Goal: Transaction & Acquisition: Purchase product/service

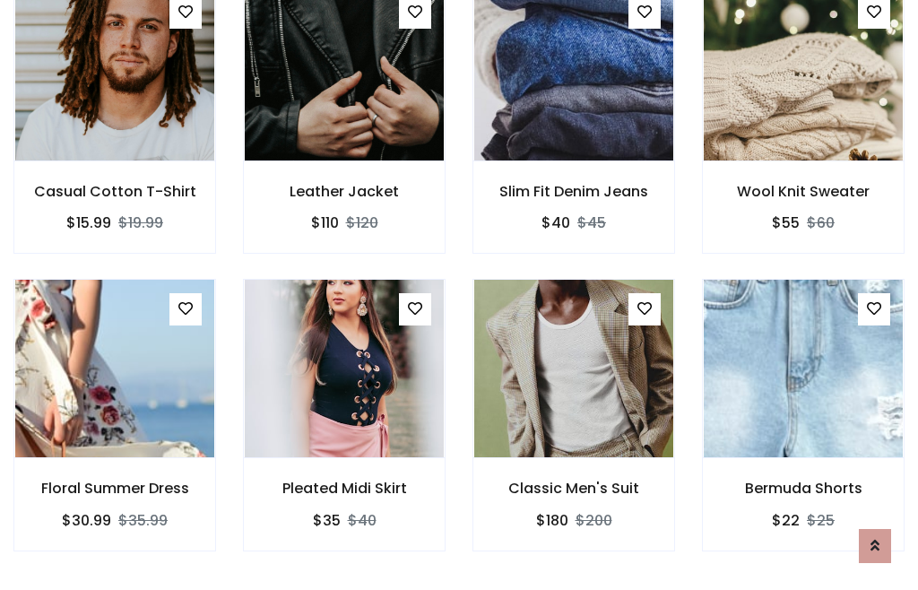
click at [459, 294] on div "Classic Men's Suit $180 $200" at bounding box center [573, 427] width 229 height 297
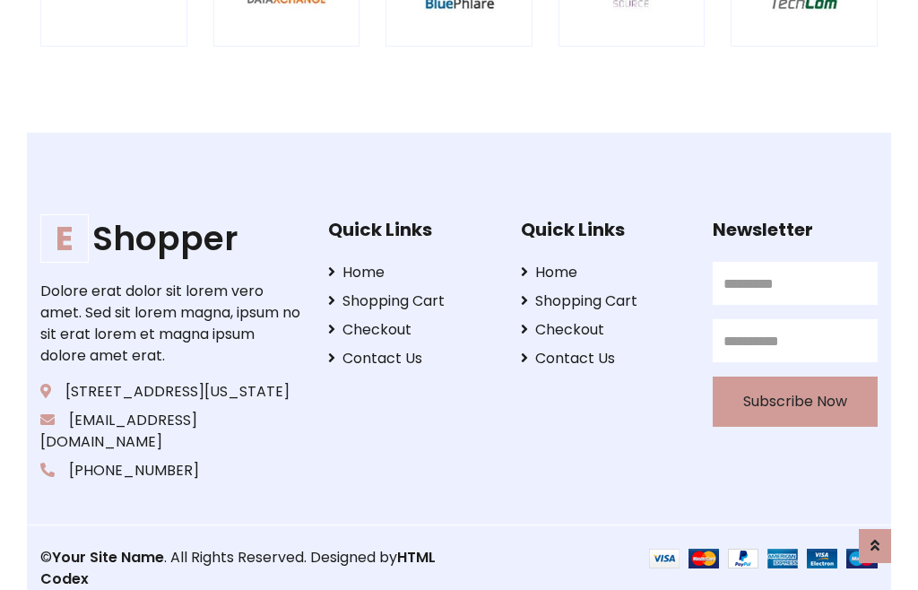
scroll to position [3413, 0]
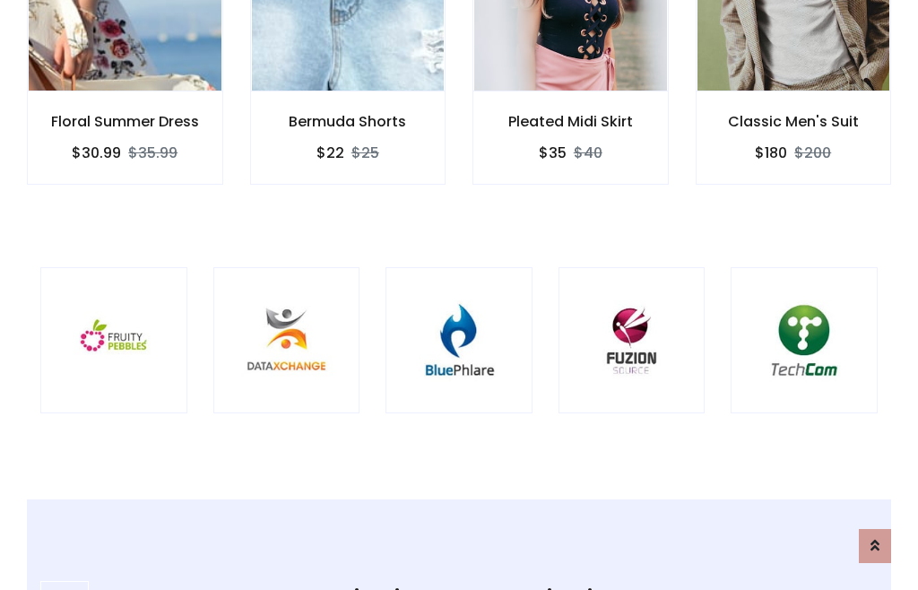
click at [459, 295] on img at bounding box center [459, 341] width 102 height 102
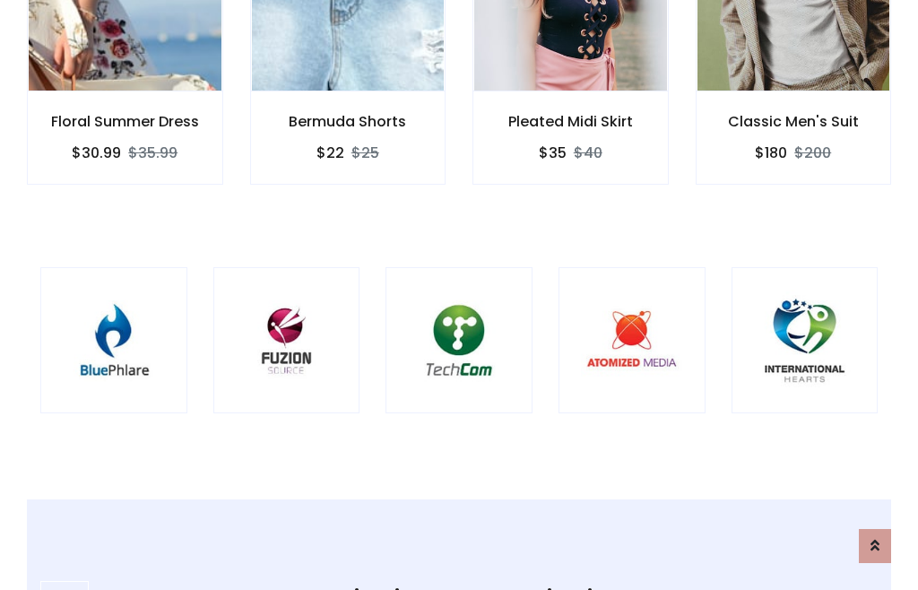
click at [459, 295] on img at bounding box center [459, 341] width 102 height 102
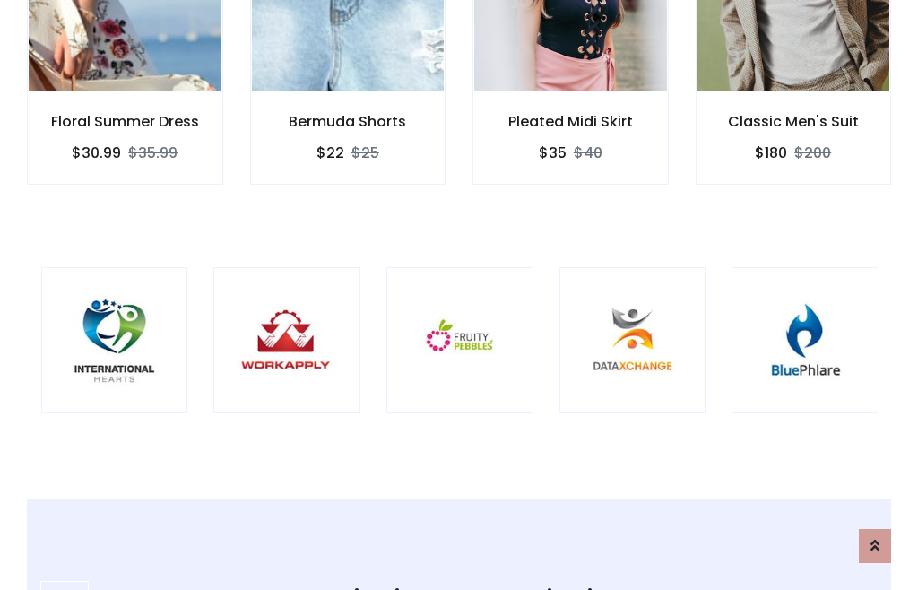
click at [459, 295] on img at bounding box center [460, 341] width 102 height 102
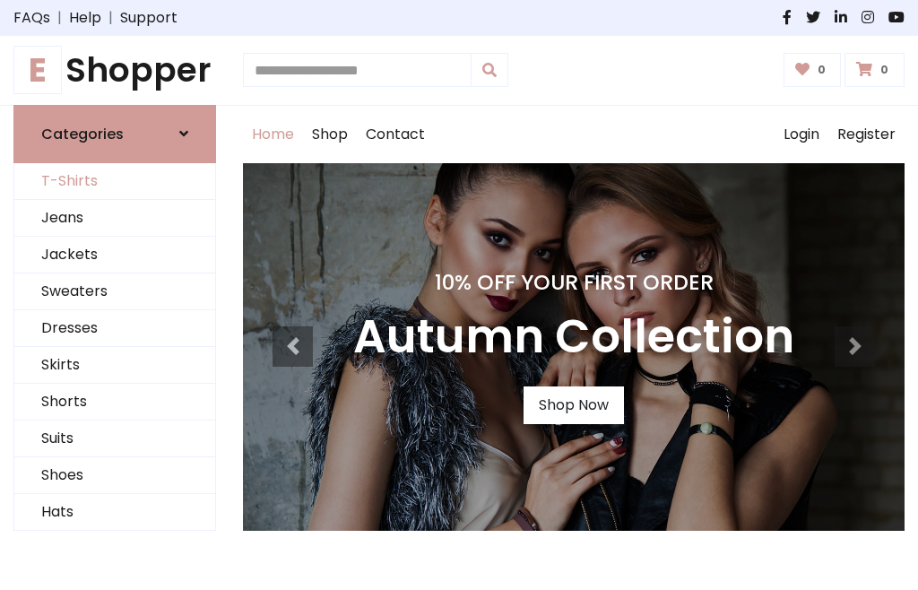
click at [115, 181] on link "T-Shirts" at bounding box center [114, 181] width 201 height 37
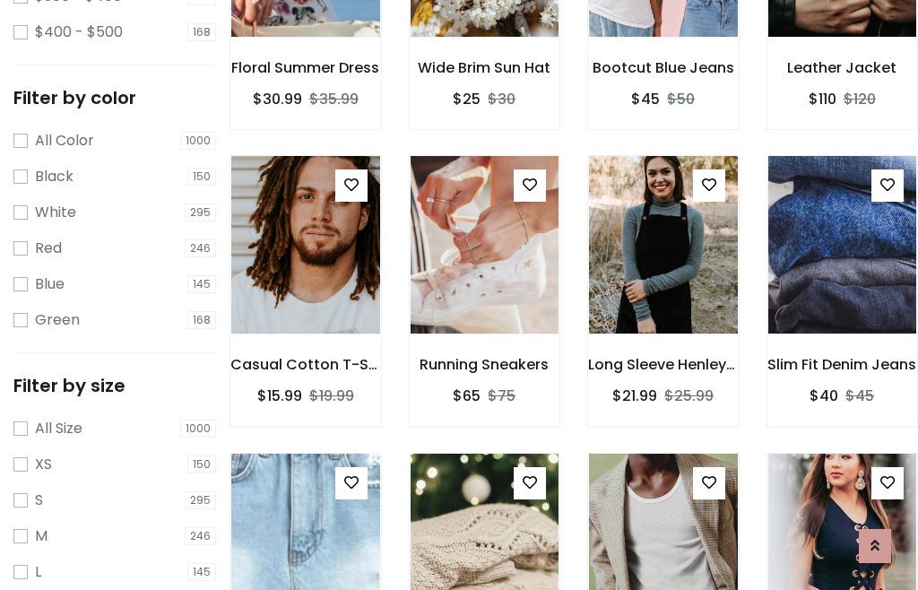
scroll to position [91, 0]
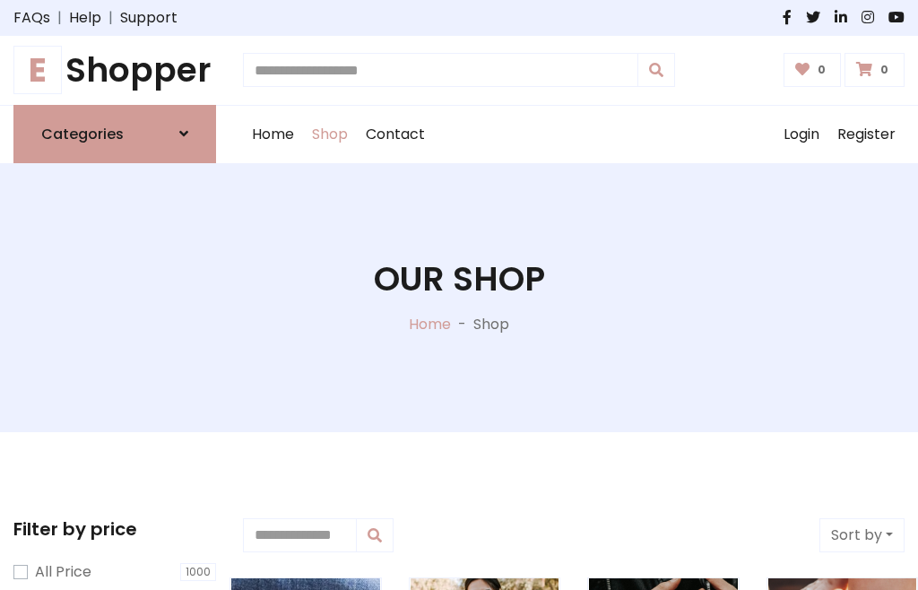
click at [115, 70] on h1 "E Shopper" at bounding box center [114, 70] width 203 height 40
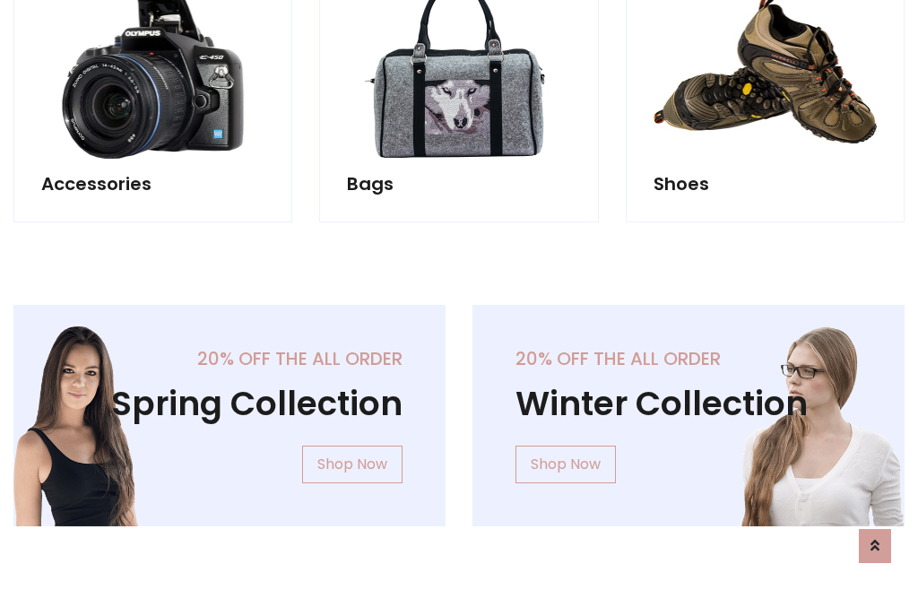
scroll to position [1742, 0]
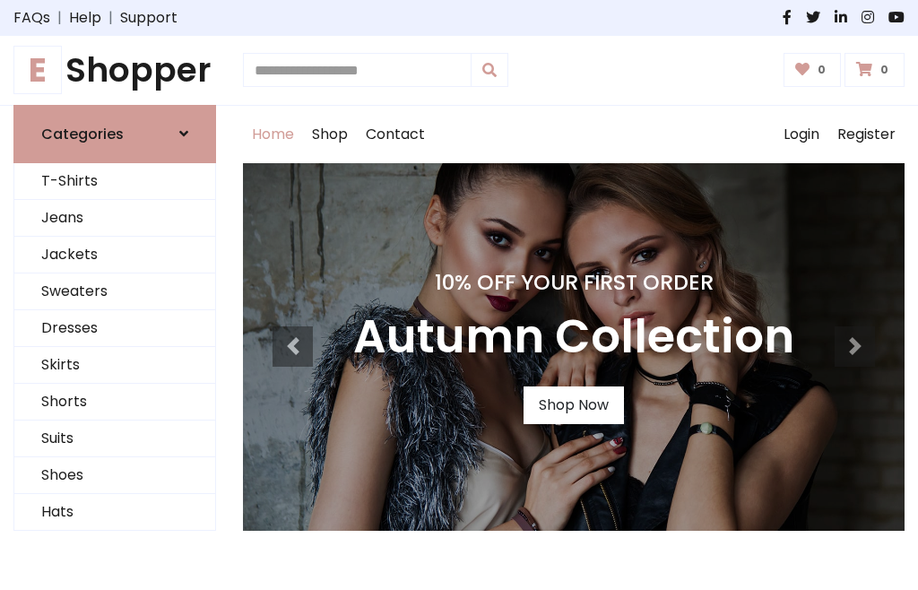
scroll to position [588, 0]
